Goal: Check status: Check status

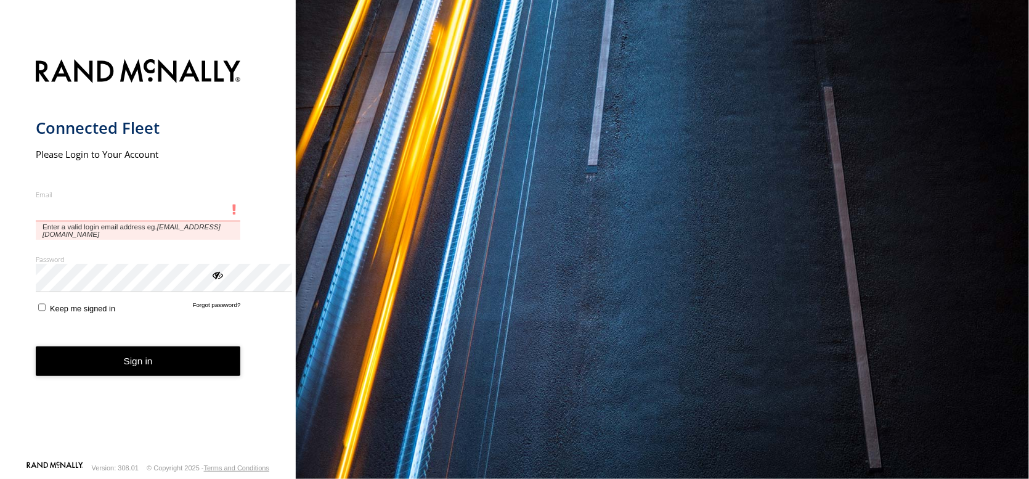
type input "**********"
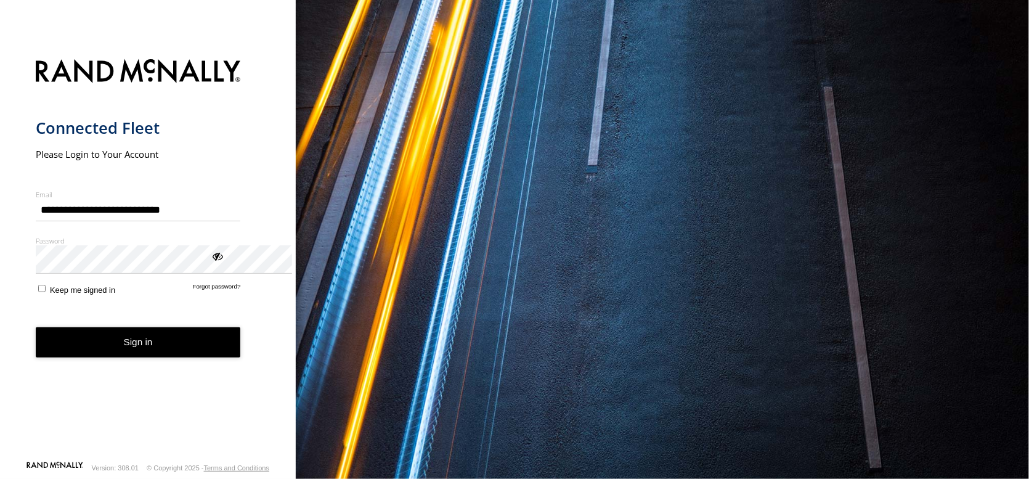
click at [174, 357] on button "Sign in" at bounding box center [138, 342] width 205 height 30
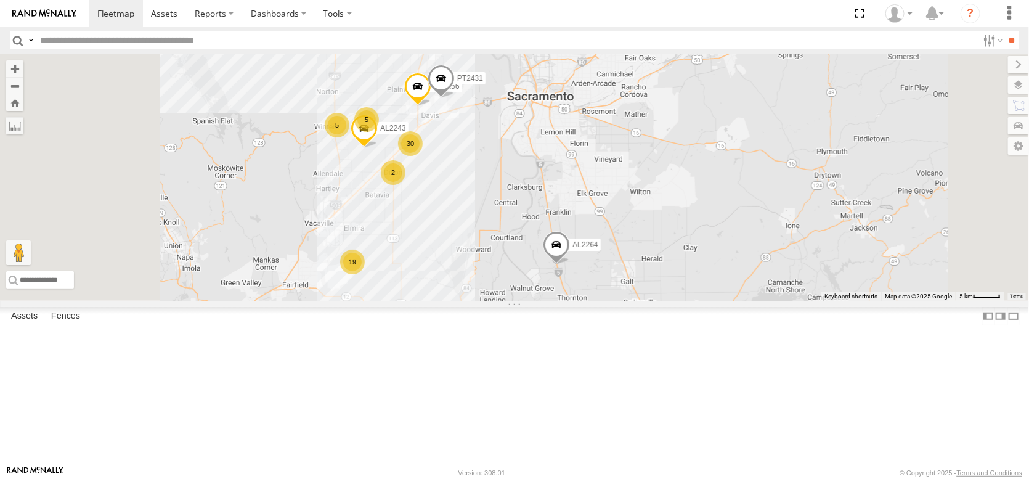
drag, startPoint x: 530, startPoint y: 151, endPoint x: 559, endPoint y: 279, distance: 130.8
click at [559, 279] on div "AL2367 FRONTLOADER JD344H AL2264 AL2327 AL2281 AL2245 AL2319 AL2304 AL2330 2 AL…" at bounding box center [514, 177] width 1029 height 247
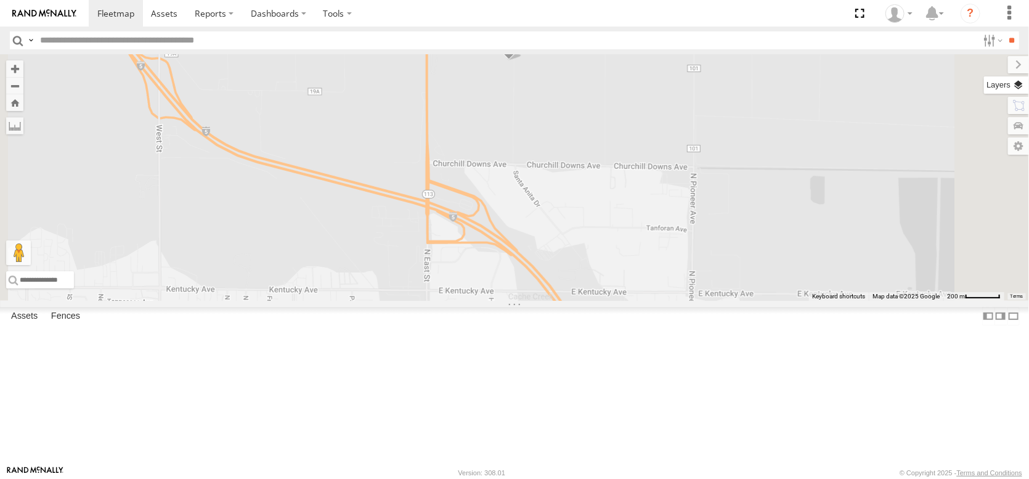
click at [1015, 93] on label at bounding box center [1006, 84] width 45 height 17
click at [0, 0] on span "Basemaps" at bounding box center [0, 0] width 0 height 0
click at [0, 0] on span "Satellite + Roadmap" at bounding box center [0, 0] width 0 height 0
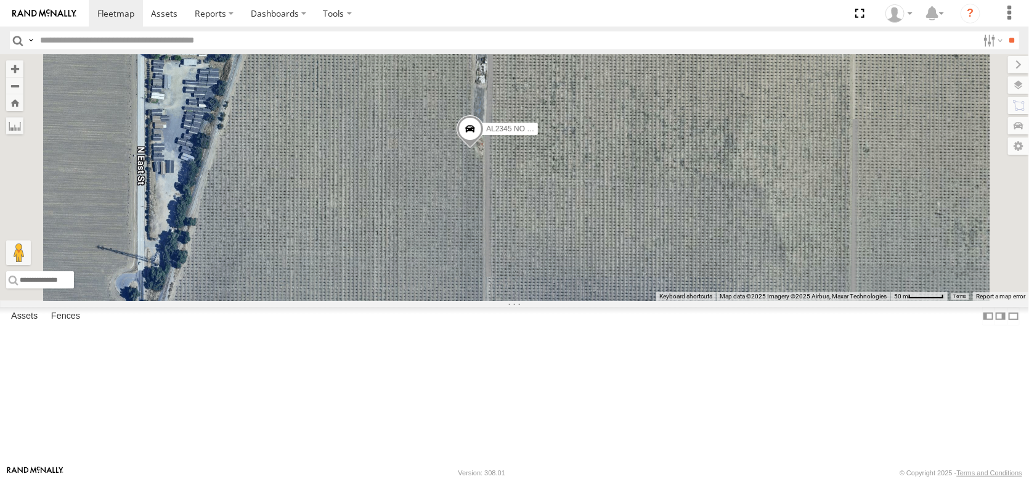
drag, startPoint x: 645, startPoint y: 161, endPoint x: 619, endPoint y: 280, distance: 121.1
click at [620, 281] on div "AL2367 FRONTLOADER JD344H AL2264 AL2327 AL2281 AL2245 AL2319 AL2304 AL2330 AL22…" at bounding box center [514, 177] width 1029 height 247
